Goal: Find specific page/section: Find specific page/section

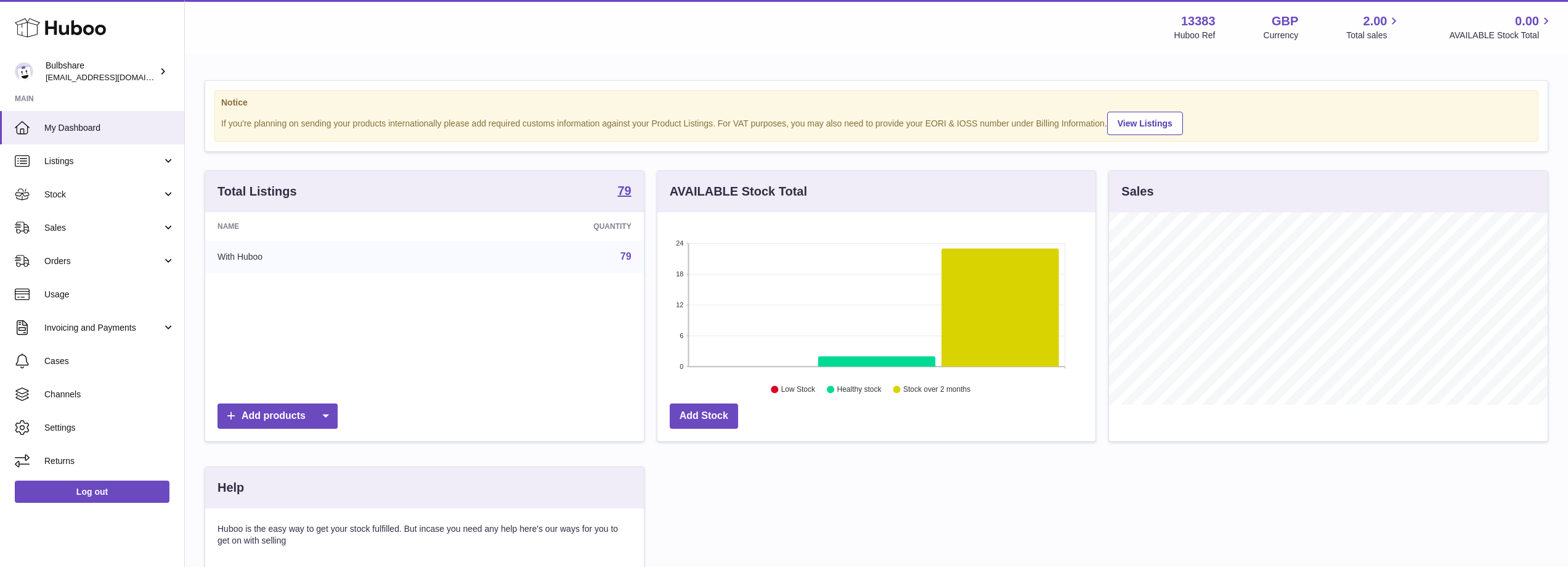
scroll to position [193, 439]
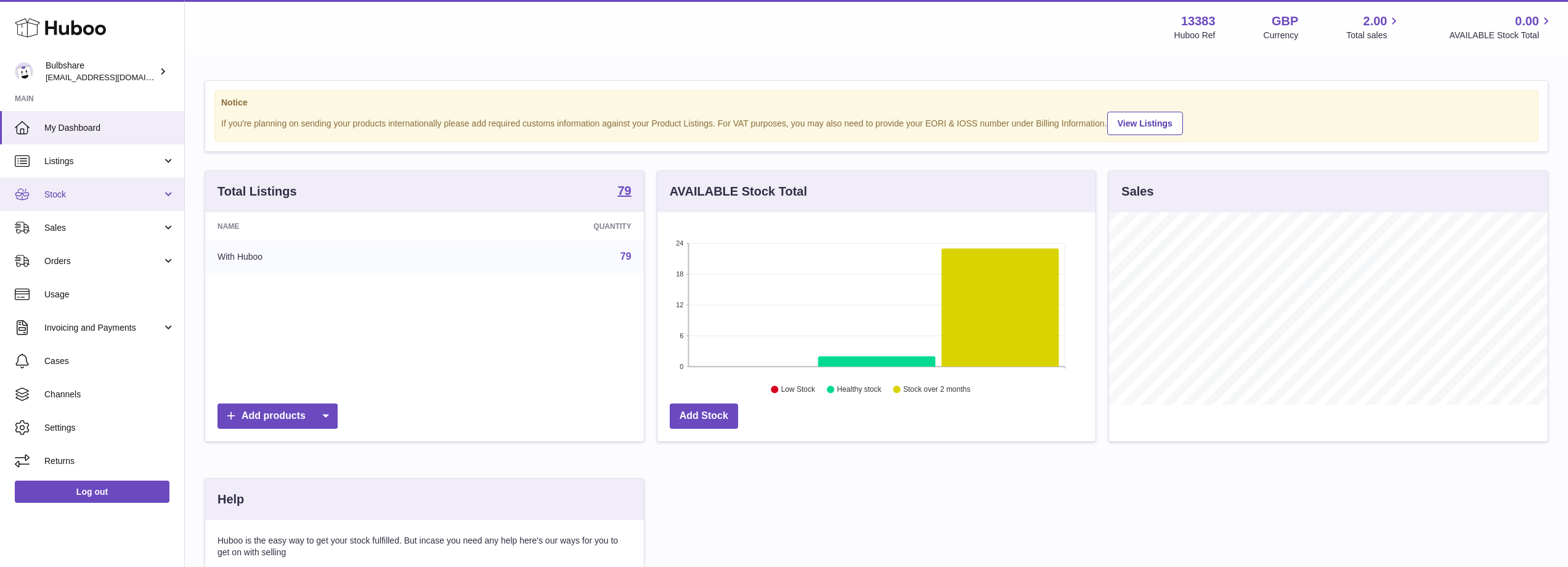
click at [73, 196] on span "Stock" at bounding box center [103, 195] width 118 height 12
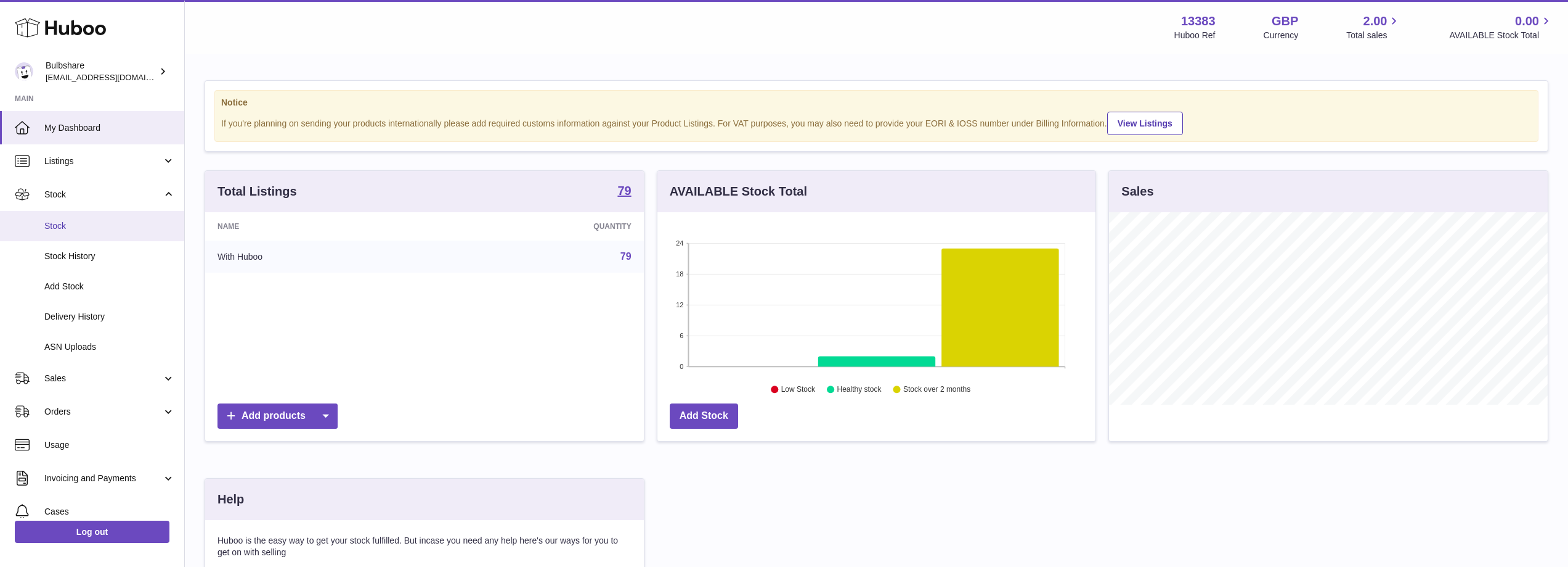
click at [66, 227] on span "Stock" at bounding box center [109, 225] width 131 height 12
